Goal: Information Seeking & Learning: Learn about a topic

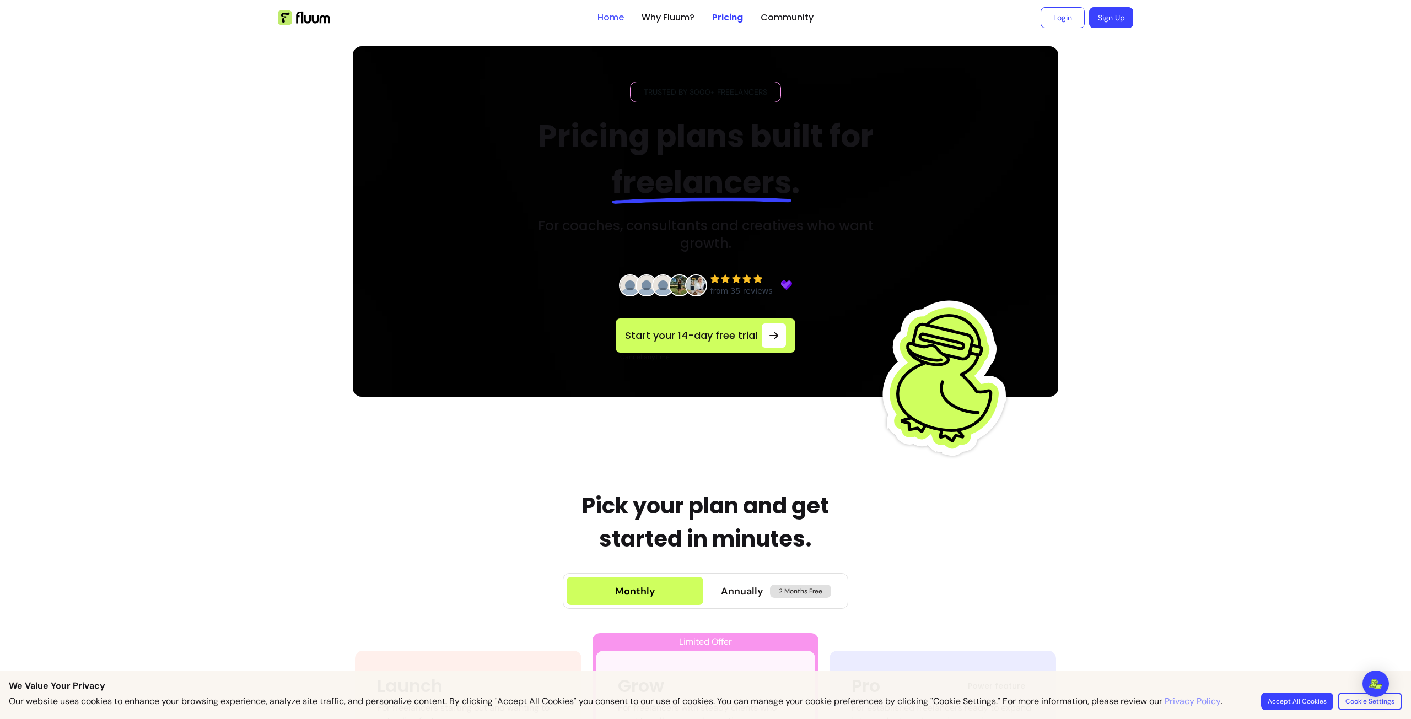
click at [606, 23] on link "Home" at bounding box center [611, 17] width 26 height 13
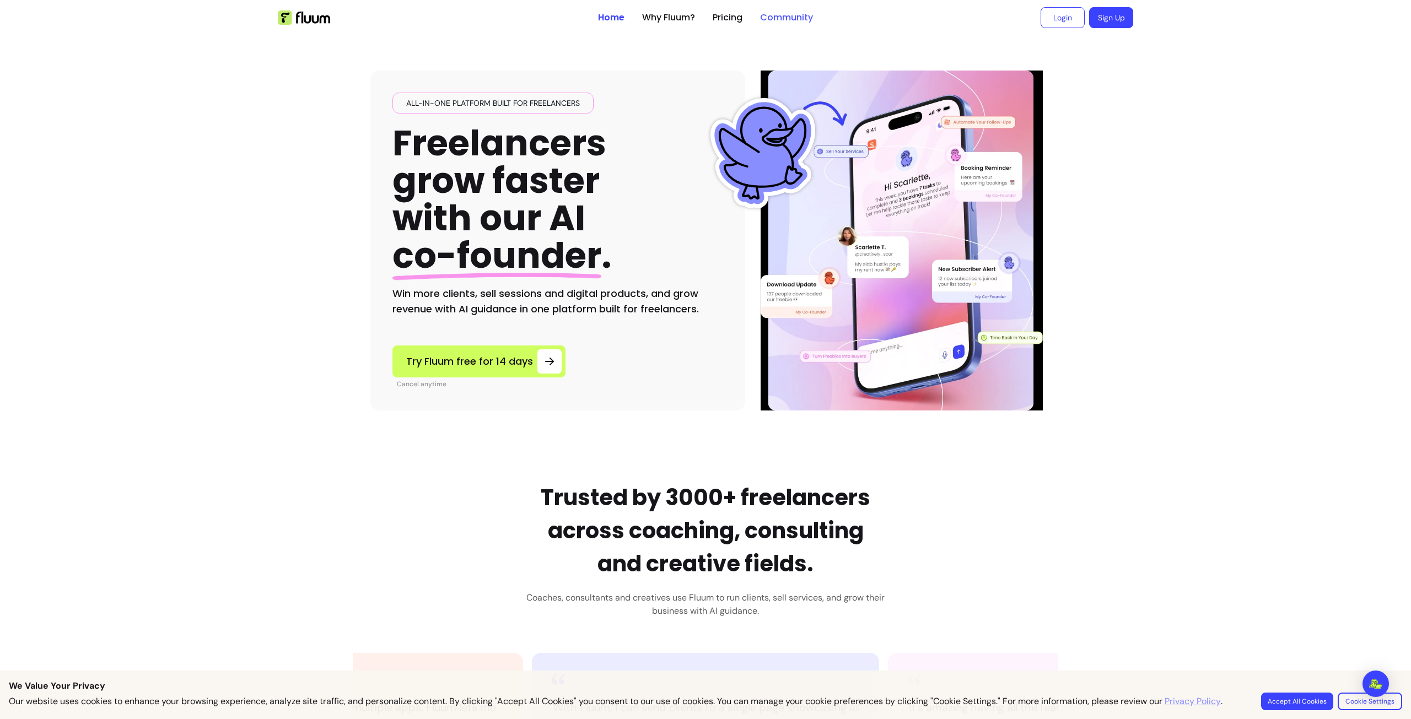
click at [765, 19] on link "Community" at bounding box center [786, 17] width 53 height 13
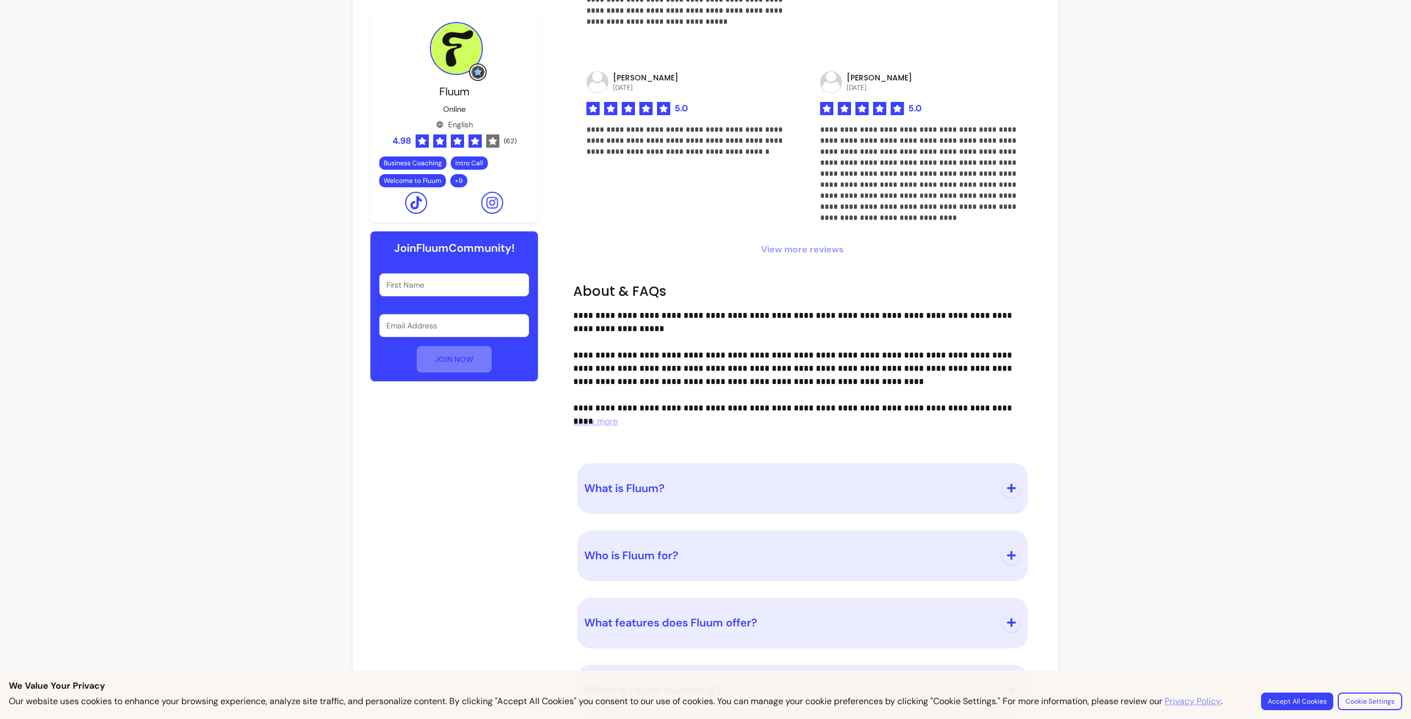
scroll to position [719, 0]
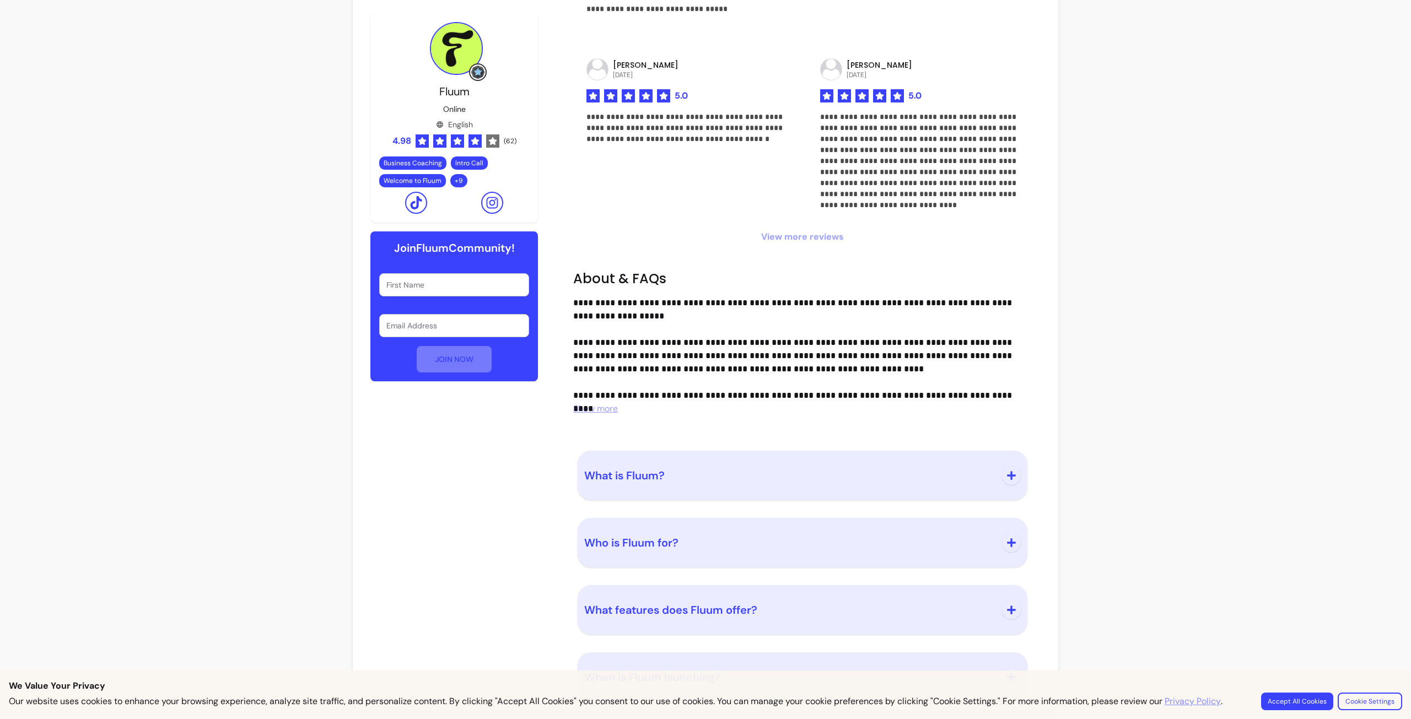
click at [940, 609] on span "What features does Fluum offer?" at bounding box center [789, 609] width 411 height 15
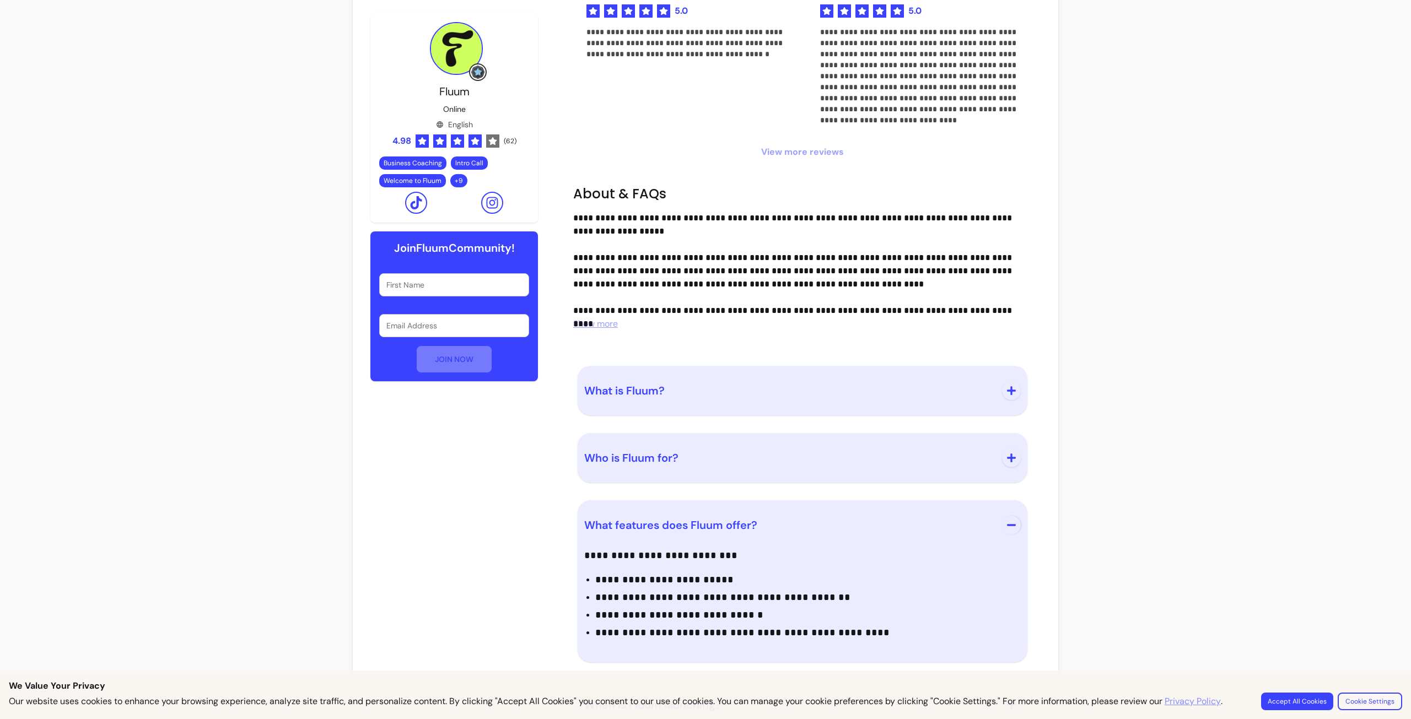
scroll to position [832, 0]
